Goal: Find specific page/section: Find specific page/section

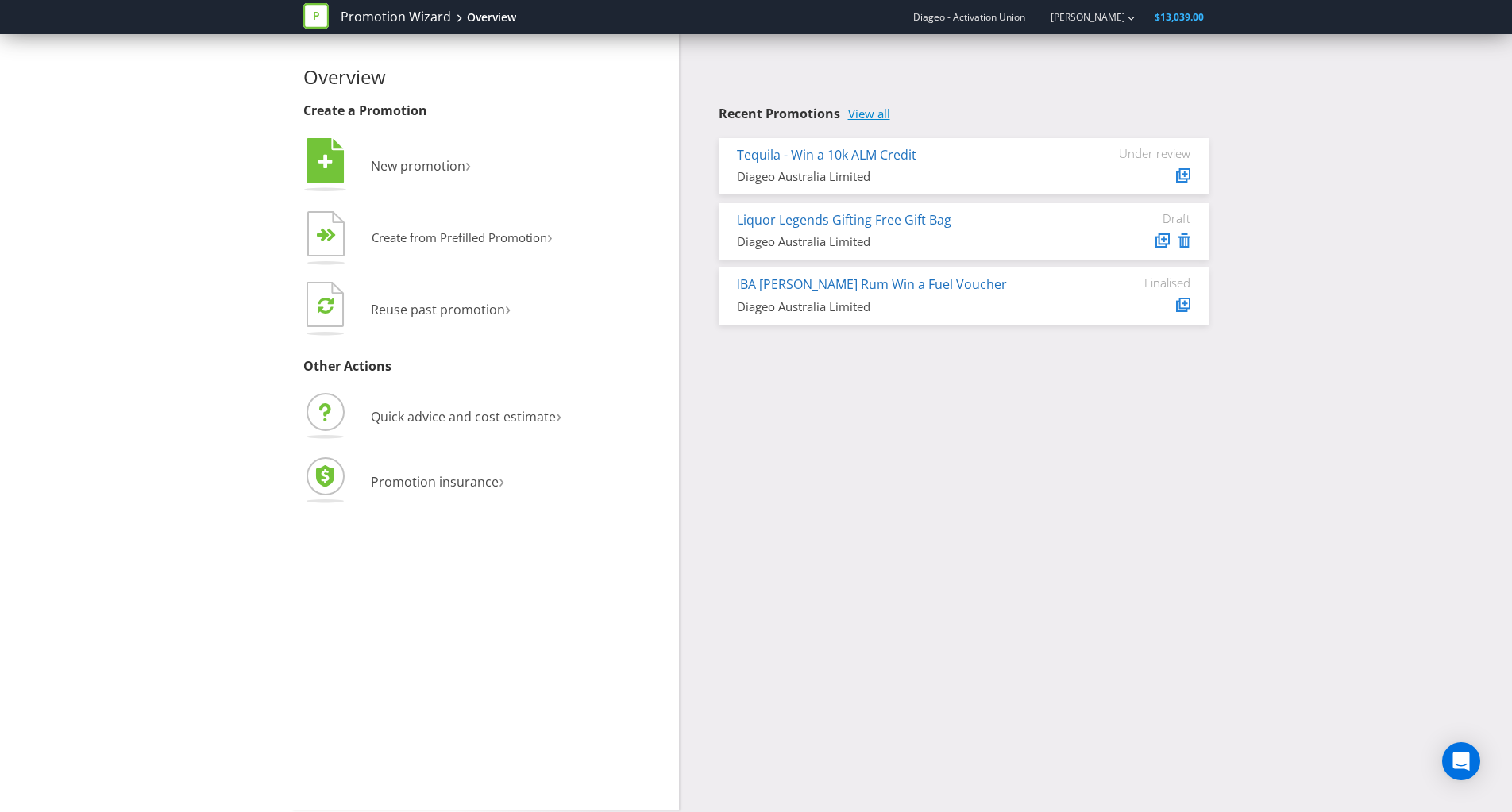
click at [882, 108] on link "View all" at bounding box center [869, 113] width 42 height 13
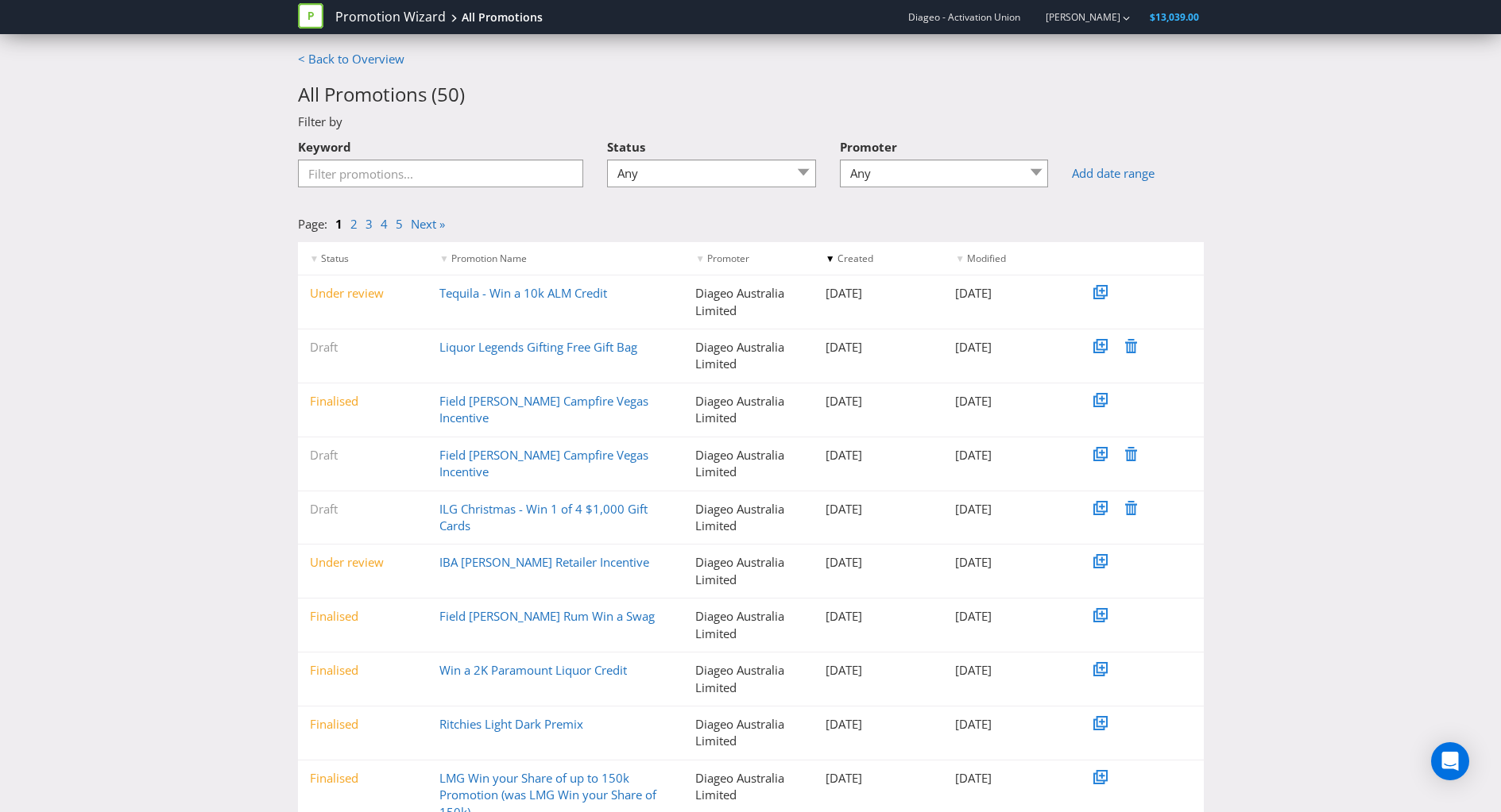
click at [286, 345] on div "▼ Status ▼ Promotion Name ▼ Promoter ▼ Created ▼ Modified Under review Tequila …" at bounding box center [750, 536] width 929 height 590
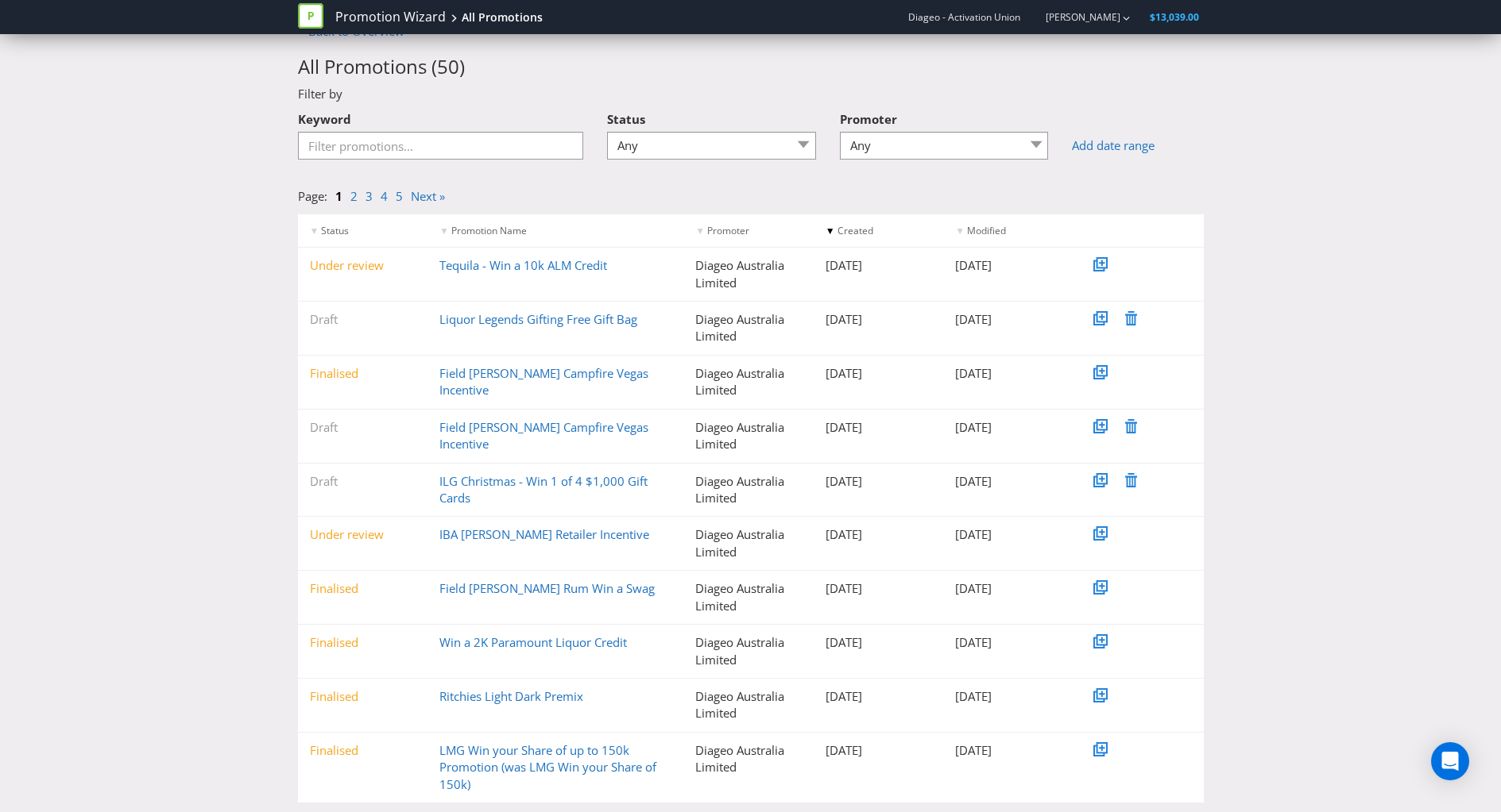
scroll to position [60, 0]
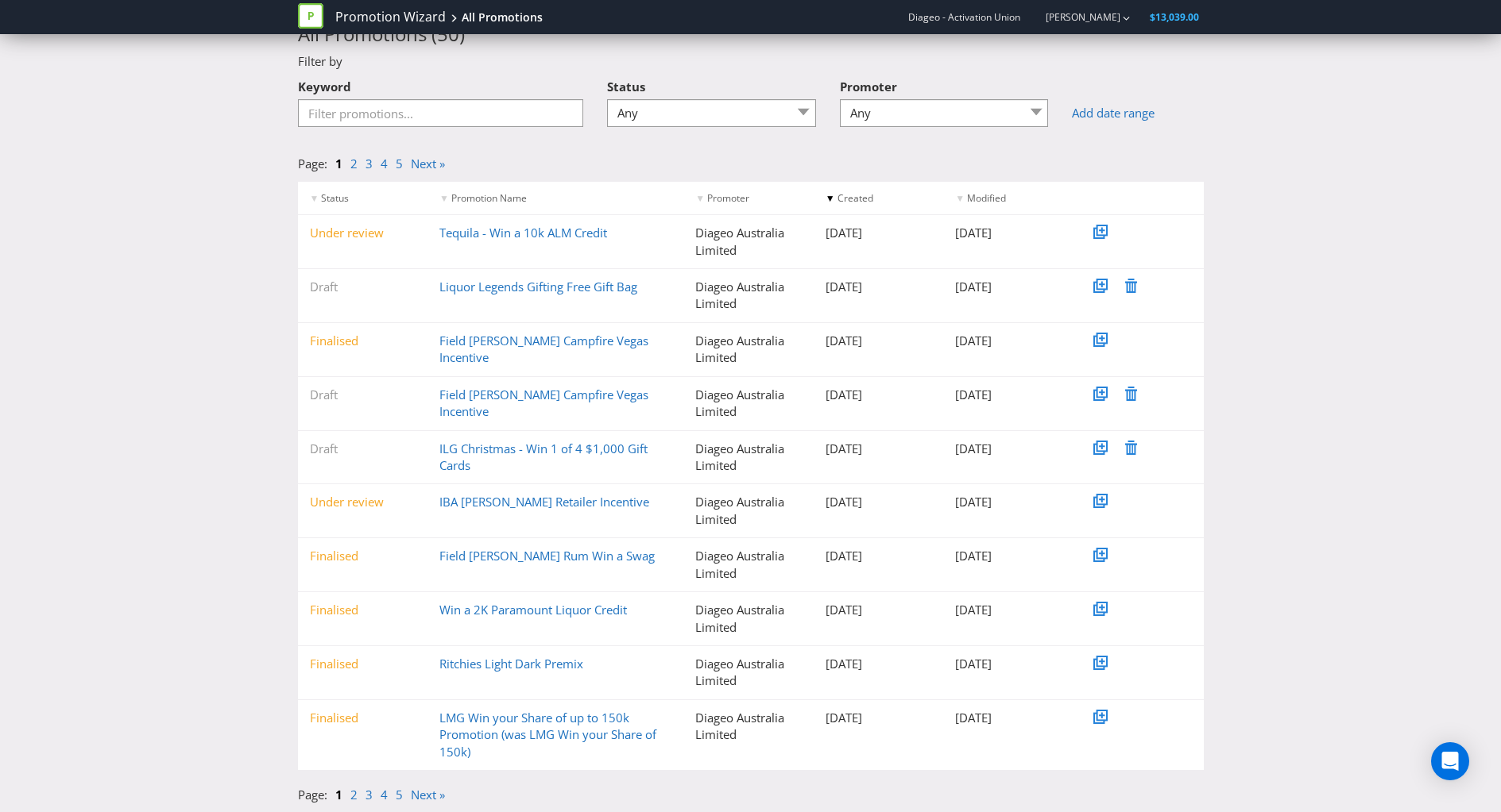
click at [235, 491] on div "< Back to Overview All Promotions ( 50 ) Filter by Keyword Status Any Draft Und…" at bounding box center [750, 401] width 1501 height 822
click at [183, 544] on div "< Back to Overview All Promotions ( 50 ) Filter by Keyword Status Any Draft Und…" at bounding box center [750, 401] width 1501 height 822
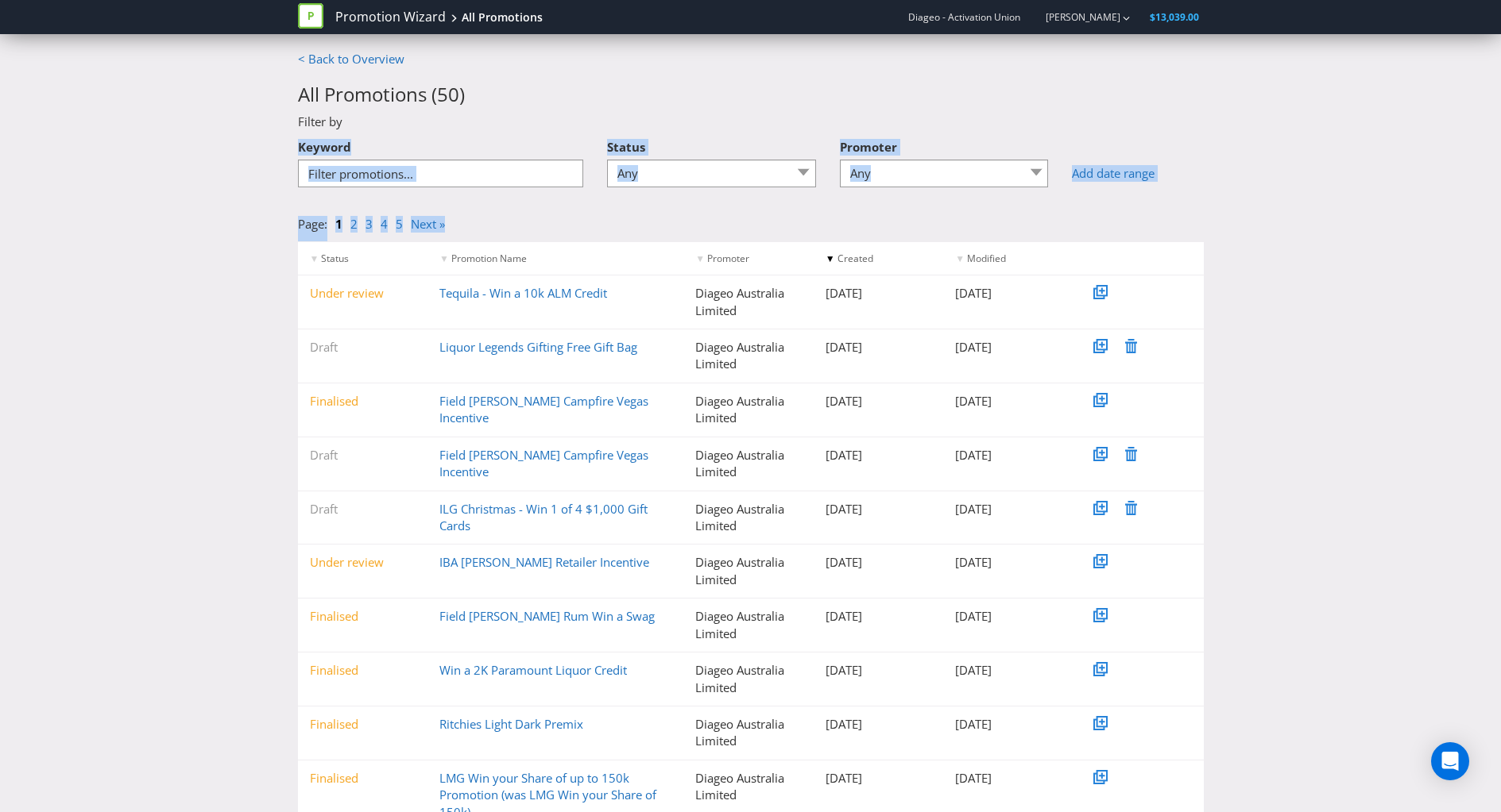
drag, startPoint x: 142, startPoint y: 263, endPoint x: 1258, endPoint y: 46, distance: 1136.9
click at [1258, 34] on div "Promotion Wizard All Promotions Diageo - Activation Union [PERSON_NAME] $13,039…" at bounding box center [750, 17] width 1501 height 34
click at [1386, 111] on div "< Back to Overview All Promotions ( 50 ) Filter by Keyword Status Any Draft Und…" at bounding box center [750, 461] width 1501 height 822
click at [1314, 449] on div "< Back to Overview All Promotions ( 50 ) Filter by Keyword Status Any Draft Und…" at bounding box center [750, 461] width 1501 height 822
click at [1292, 341] on div "< Back to Overview All Promotions ( 50 ) Filter by Keyword Status Any Draft Und…" at bounding box center [750, 461] width 1501 height 822
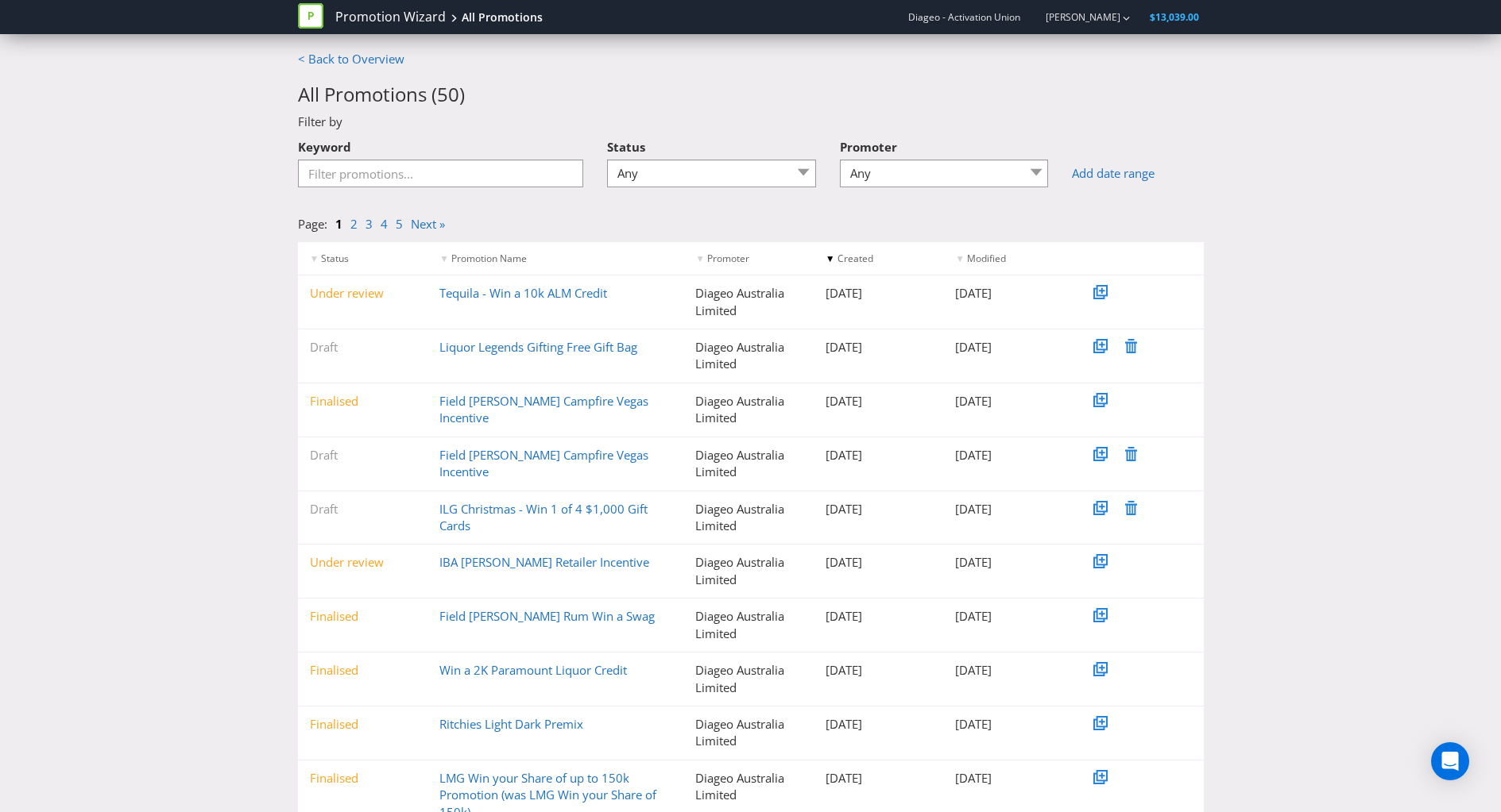
click at [1262, 206] on div "< Back to Overview All Promotions ( 50 ) Filter by Keyword Status Any Draft Und…" at bounding box center [750, 461] width 1501 height 822
click at [106, 374] on div "< Back to Overview All Promotions ( 50 ) Filter by Keyword Status Any Draft Und…" at bounding box center [750, 461] width 1501 height 822
click at [194, 320] on div "< Back to Overview All Promotions ( 50 ) Filter by Keyword Status Any Draft Und…" at bounding box center [750, 461] width 1501 height 822
click at [1304, 145] on div "< Back to Overview All Promotions ( 50 ) Filter by Keyword Status Any Draft Und…" at bounding box center [750, 461] width 1501 height 822
click at [1368, 428] on div "< Back to Overview All Promotions ( 50 ) Filter by Keyword Status Any Draft Und…" at bounding box center [750, 461] width 1501 height 822
